Goal: Task Accomplishment & Management: Use online tool/utility

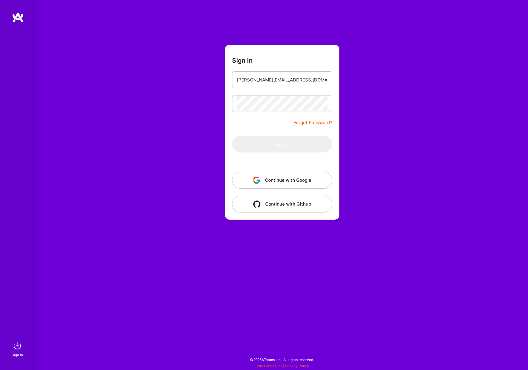
type input "[PERSON_NAME][EMAIL_ADDRESS][DOMAIN_NAME]"
click at [282, 144] on button "Sign In" at bounding box center [282, 144] width 100 height 17
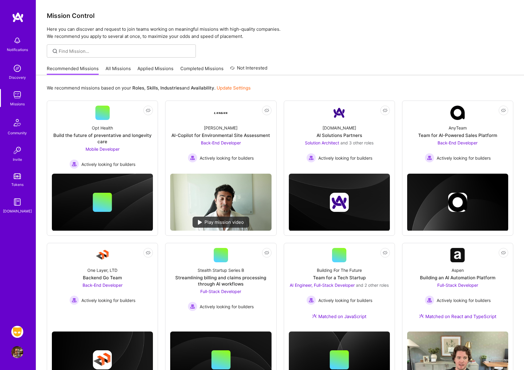
click at [17, 329] on img at bounding box center [17, 331] width 12 height 12
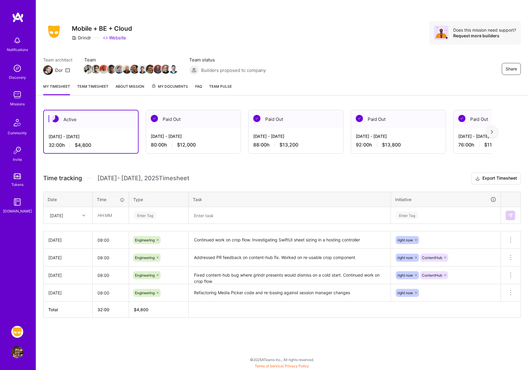
click at [83, 215] on icon at bounding box center [83, 215] width 3 height 3
click at [69, 283] on div "[DATE]" at bounding box center [68, 284] width 48 height 11
click at [109, 215] on input "text" at bounding box center [110, 215] width 35 height 16
type input "08:00"
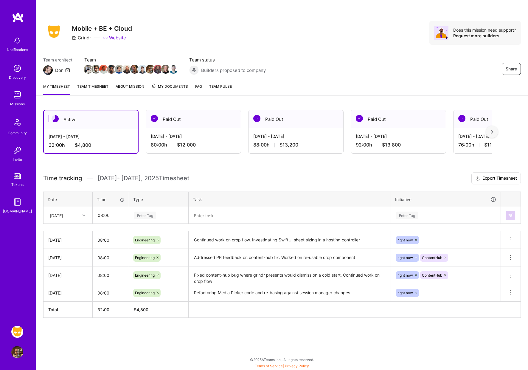
click at [144, 215] on div "Enter Tag" at bounding box center [145, 214] width 22 height 9
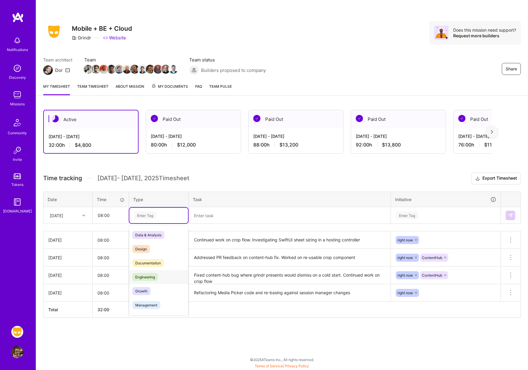
click at [145, 276] on span "Engineering" at bounding box center [145, 277] width 26 height 8
click at [221, 218] on textarea at bounding box center [289, 214] width 201 height 15
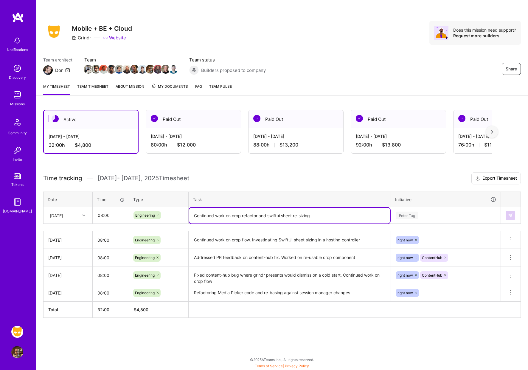
type textarea "Continued work on crop refactor and swiftui sheet re-sizing"
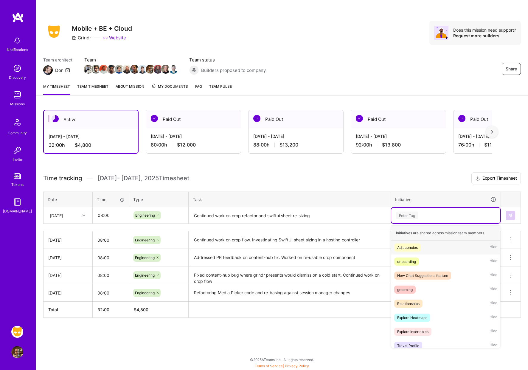
click at [405, 214] on div "Enter Tag" at bounding box center [407, 214] width 22 height 9
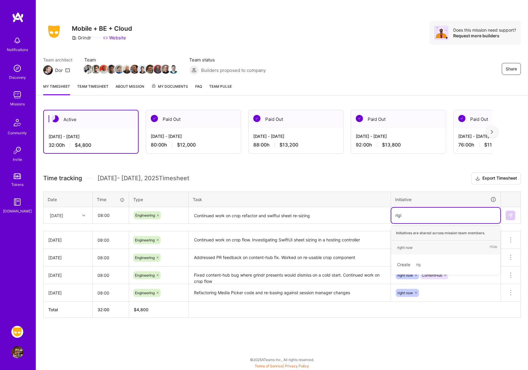
type input "right"
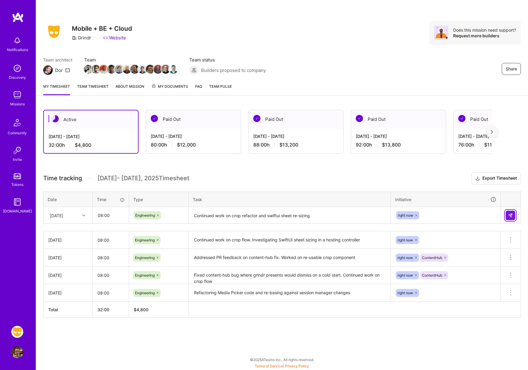
click at [508, 215] on img at bounding box center [510, 215] width 5 height 5
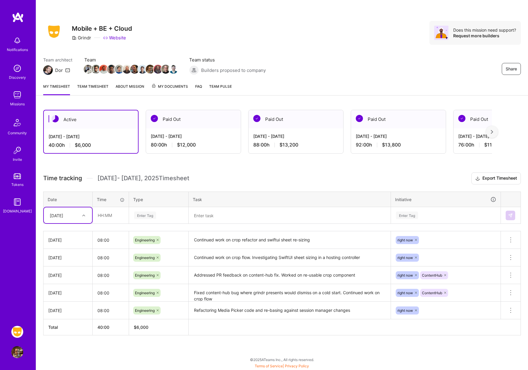
click at [83, 215] on icon at bounding box center [83, 215] width 3 height 3
click at [65, 283] on div "[DATE]" at bounding box center [68, 285] width 48 height 11
click at [108, 221] on input "text" at bounding box center [110, 215] width 35 height 16
type input "08:00"
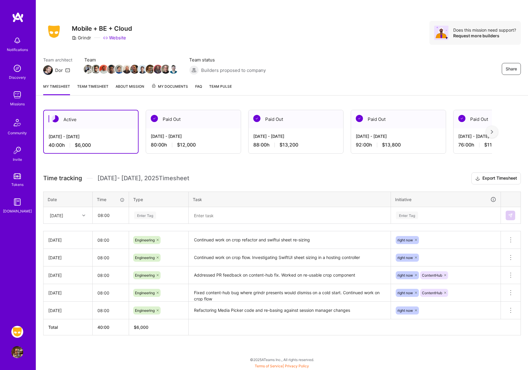
click at [149, 216] on div "Enter Tag" at bounding box center [145, 214] width 22 height 9
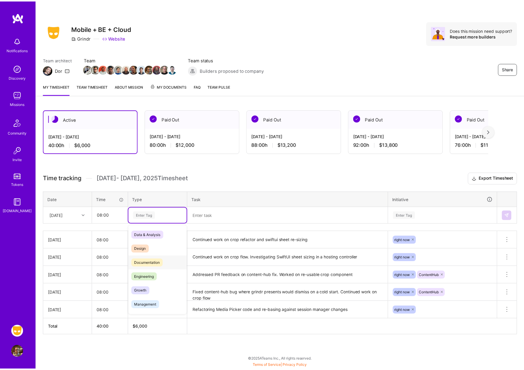
scroll to position [0, 0]
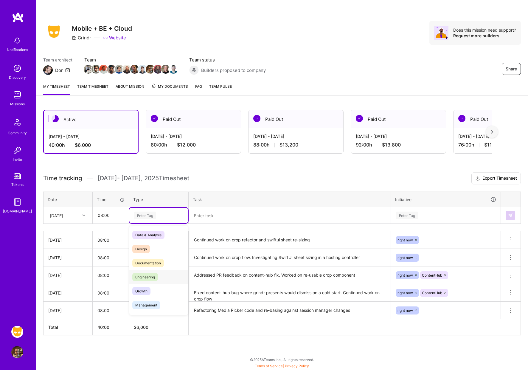
click at [150, 278] on span "Engineering" at bounding box center [145, 277] width 26 height 8
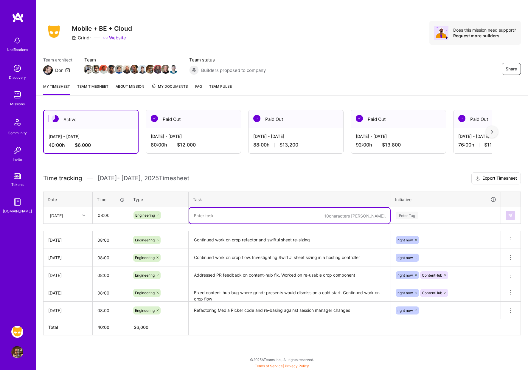
click at [208, 218] on textarea at bounding box center [289, 215] width 201 height 16
type textarea "Planning meetings, eliminating duplicate code in media picker, bug bash"
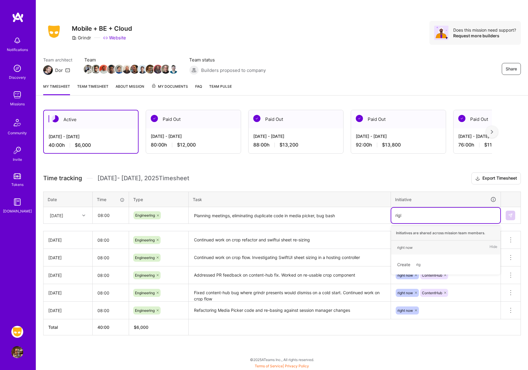
type input "right"
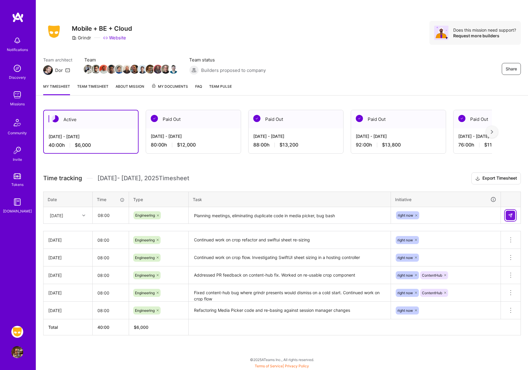
click at [510, 216] on img at bounding box center [510, 215] width 5 height 5
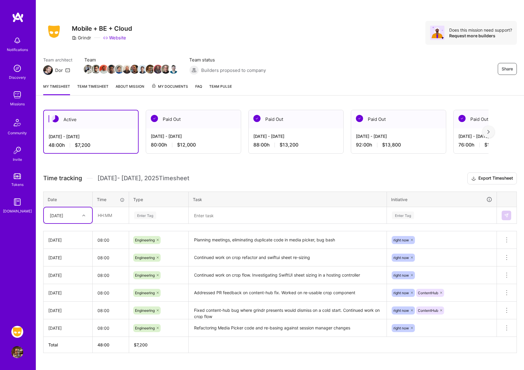
click at [83, 215] on icon at bounding box center [83, 215] width 3 height 3
click at [63, 280] on div "[DATE]" at bounding box center [68, 279] width 48 height 11
click at [106, 217] on input "text" at bounding box center [110, 215] width 35 height 16
click at [112, 216] on input "text" at bounding box center [110, 215] width 35 height 16
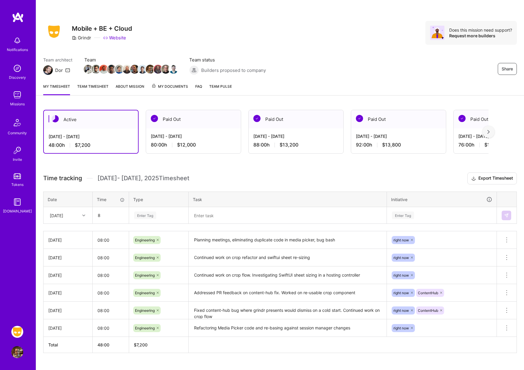
type input "08:00"
click at [146, 215] on div "Enter Tag" at bounding box center [145, 214] width 22 height 9
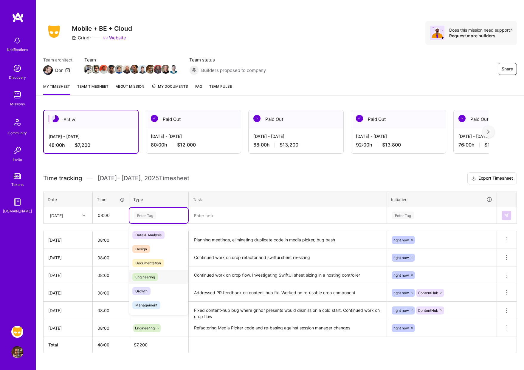
click at [148, 276] on span "Engineering" at bounding box center [145, 277] width 26 height 8
click at [407, 217] on div "Enter Tag" at bounding box center [403, 214] width 22 height 9
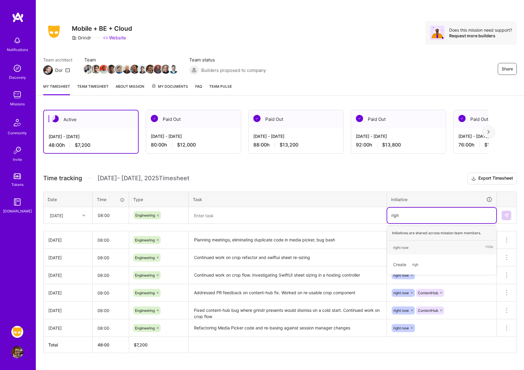
type input "right"
click at [403, 246] on div "right now" at bounding box center [400, 247] width 15 height 6
click at [292, 217] on textarea at bounding box center [287, 215] width 197 height 16
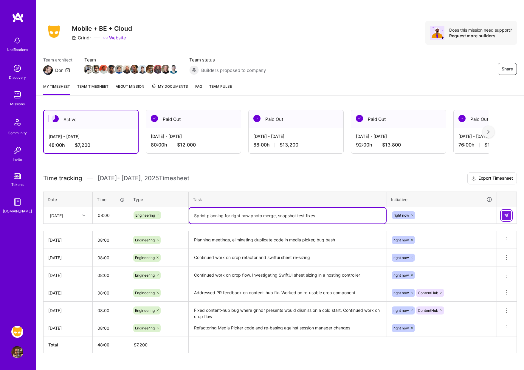
type textarea "Sprint planning for right now photo merge, snapshot test fixes"
click at [508, 217] on img at bounding box center [506, 215] width 5 height 5
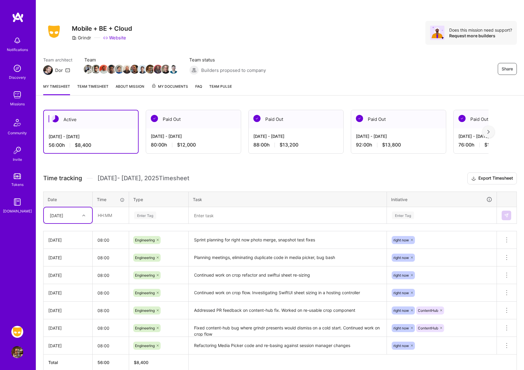
click at [83, 215] on icon at bounding box center [83, 215] width 3 height 3
click at [65, 285] on div "[DATE]" at bounding box center [68, 285] width 48 height 11
click at [101, 217] on input "text" at bounding box center [110, 215] width 35 height 16
type input "08:00"
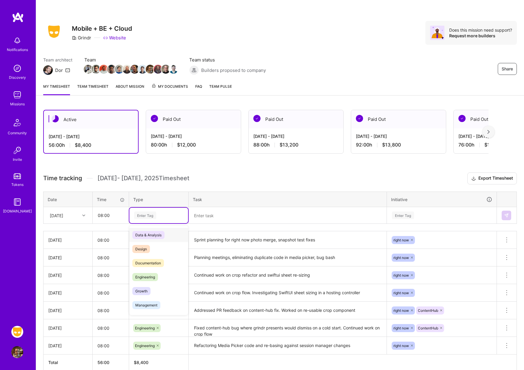
click at [149, 216] on div "Enter Tag" at bounding box center [145, 214] width 22 height 9
click at [151, 277] on span "Engineering" at bounding box center [145, 277] width 26 height 8
click at [215, 219] on textarea at bounding box center [287, 215] width 197 height 16
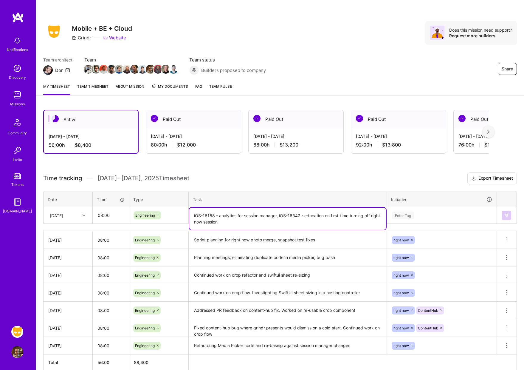
type textarea "iOS-16168 - analytics for session manager, iOS-16347 - education on first-time …"
click at [402, 214] on div "Enter Tag" at bounding box center [403, 214] width 22 height 9
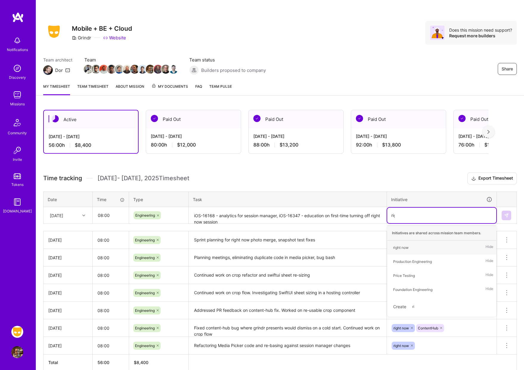
type input "righ"
click at [402, 248] on div "right now" at bounding box center [400, 247] width 15 height 6
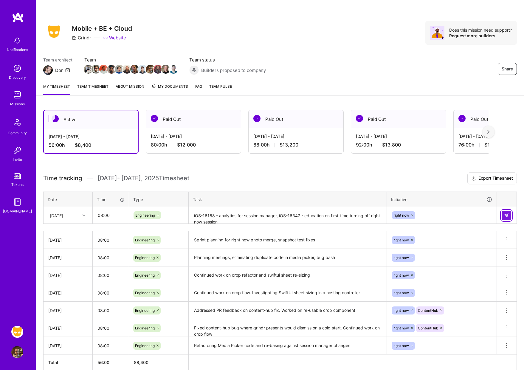
click at [506, 216] on img at bounding box center [506, 215] width 5 height 5
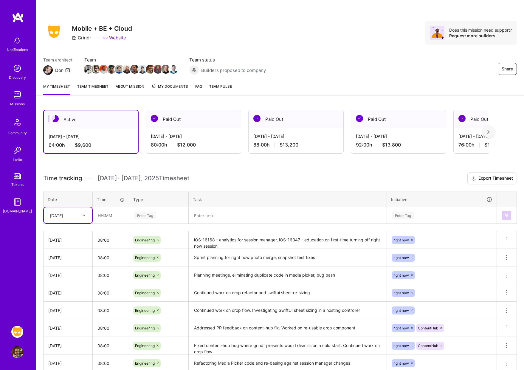
click at [84, 215] on icon at bounding box center [83, 215] width 3 height 3
click at [59, 297] on div "[DATE]" at bounding box center [68, 296] width 48 height 11
click at [105, 217] on input "text" at bounding box center [110, 215] width 35 height 16
type input "08:00"
click at [140, 214] on div "Enter Tag" at bounding box center [145, 214] width 22 height 9
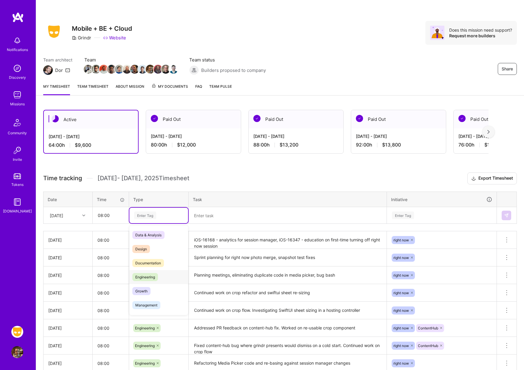
drag, startPoint x: 148, startPoint y: 275, endPoint x: 216, endPoint y: 219, distance: 88.1
click at [148, 275] on span "Engineering" at bounding box center [145, 277] width 26 height 8
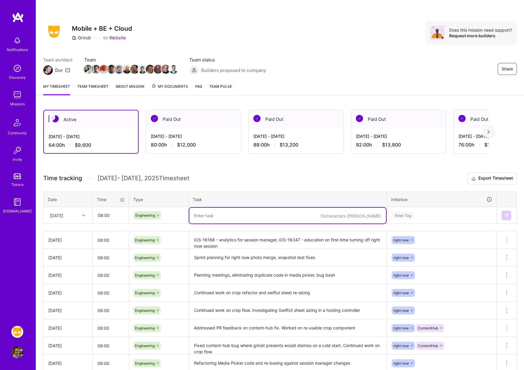
click at [222, 215] on textarea at bounding box center [287, 215] width 197 height 16
type textarea "Finishd iOS-16347 and investigating test failures, con't work on analytics tick…"
click at [401, 215] on div "Enter Tag" at bounding box center [403, 214] width 22 height 9
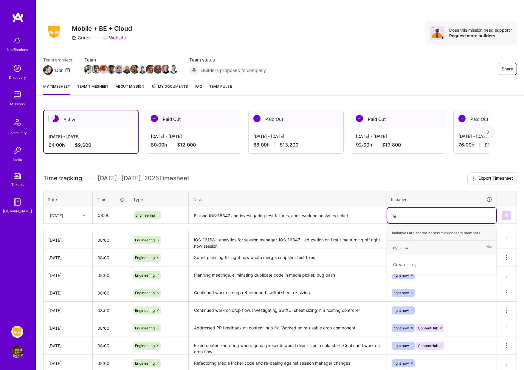
type input "right"
click at [402, 246] on div "right now" at bounding box center [400, 247] width 15 height 6
click at [504, 215] on img at bounding box center [506, 215] width 5 height 5
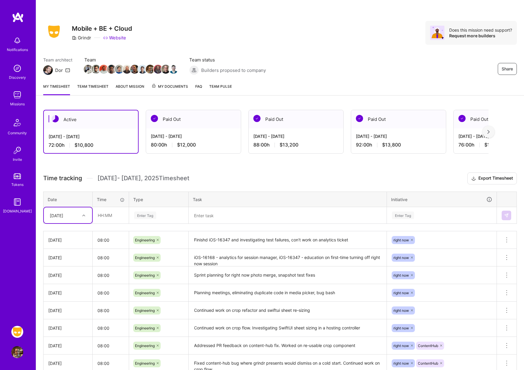
scroll to position [0, 0]
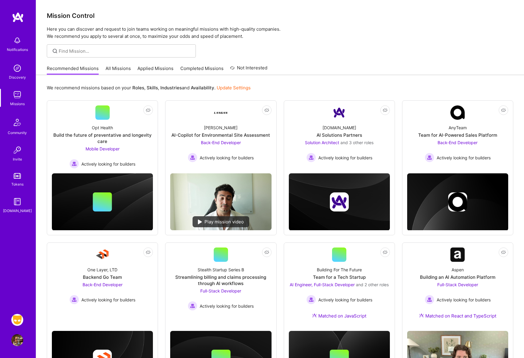
click at [18, 323] on img at bounding box center [17, 320] width 12 height 12
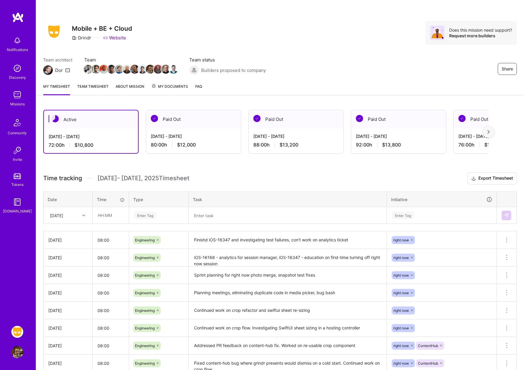
click at [318, 14] on div "Share Mobile + BE + Cloud Grindr Website Does this mission need support? Reques…" at bounding box center [280, 39] width 488 height 78
